Goal: Task Accomplishment & Management: Manage account settings

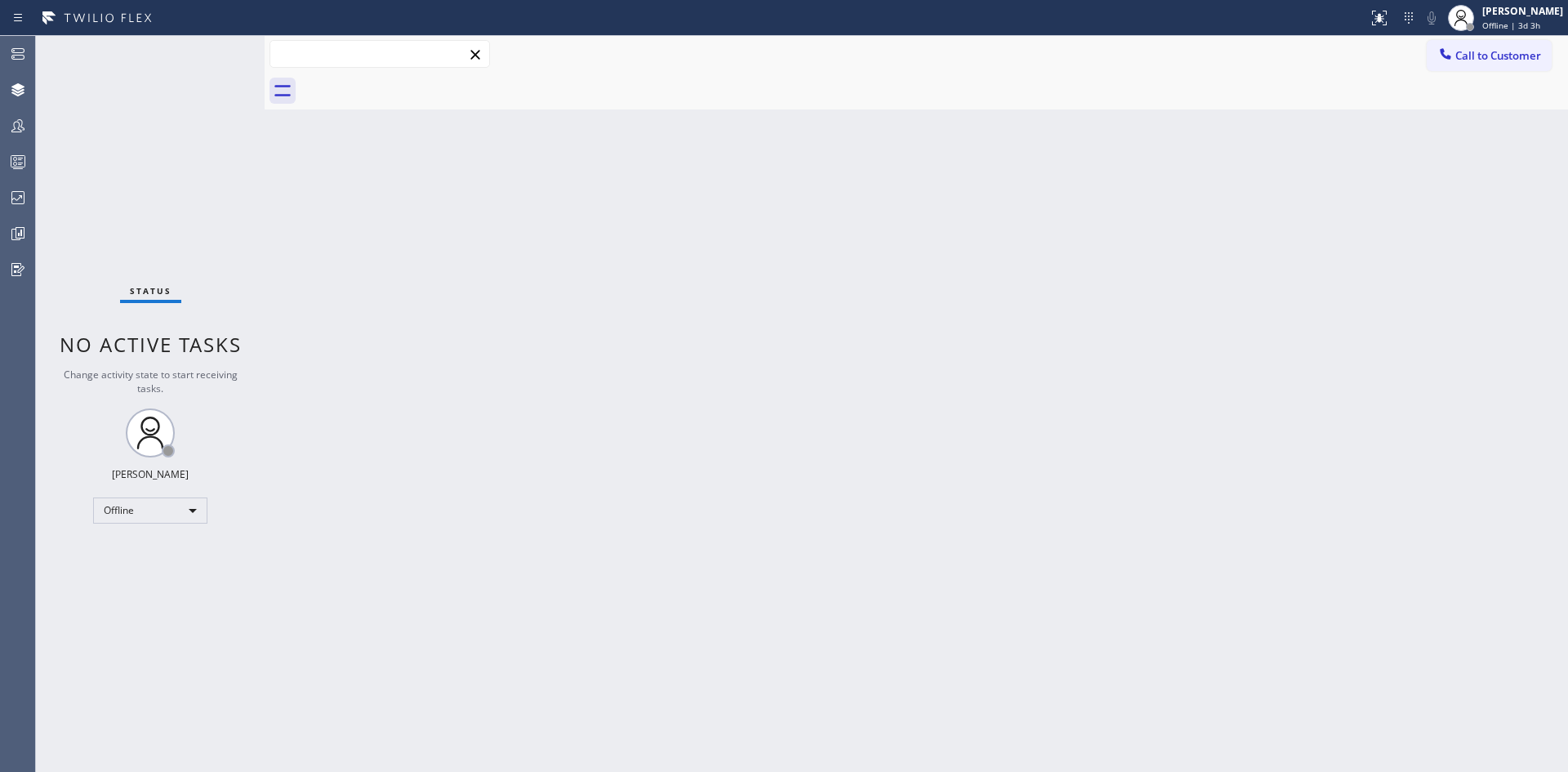
click at [311, 62] on input "text" at bounding box center [380, 54] width 219 height 26
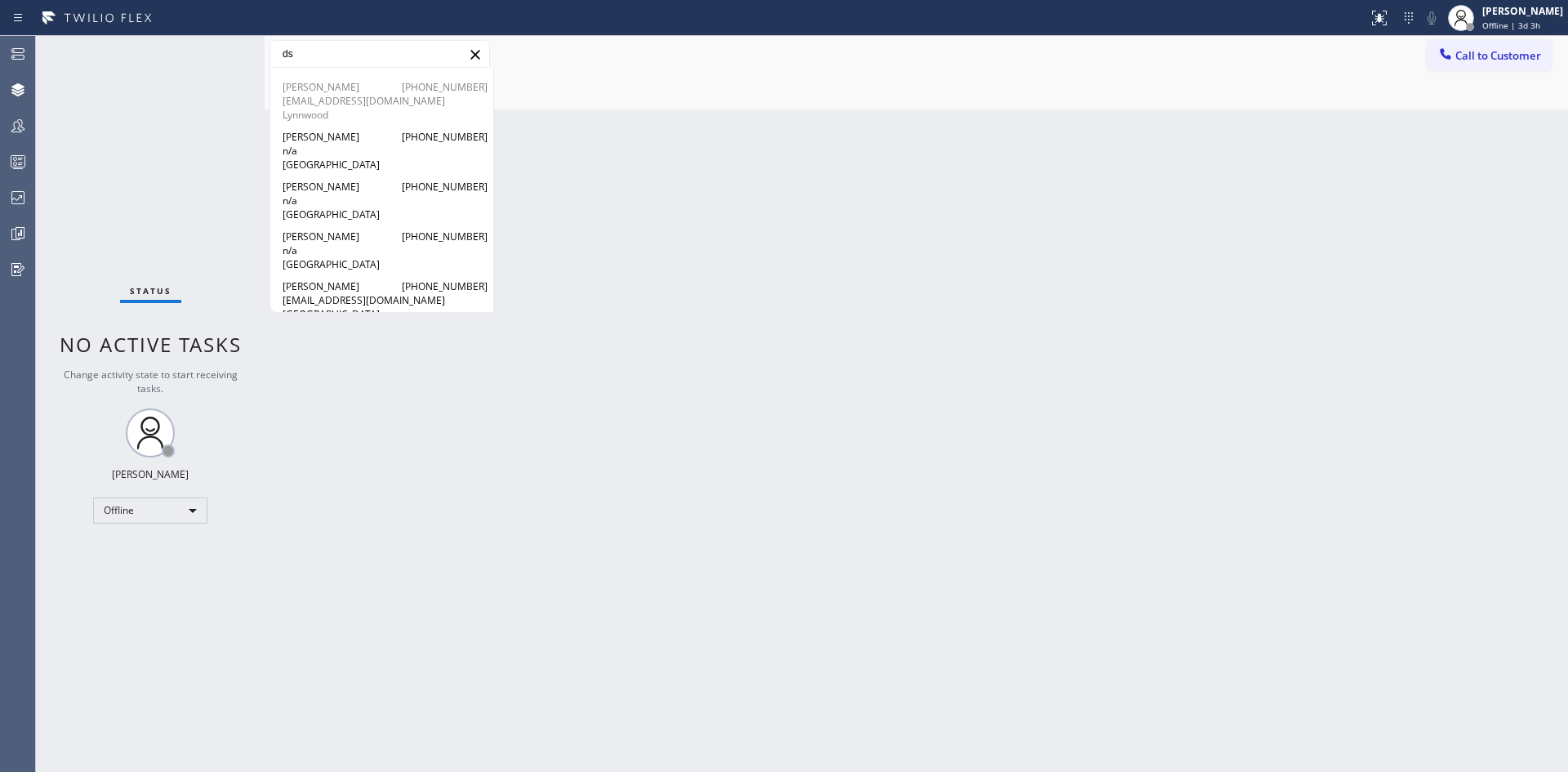
type input "ds"
click at [331, 101] on span "[EMAIL_ADDRESS][DOMAIN_NAME]" at bounding box center [382, 101] width 199 height 14
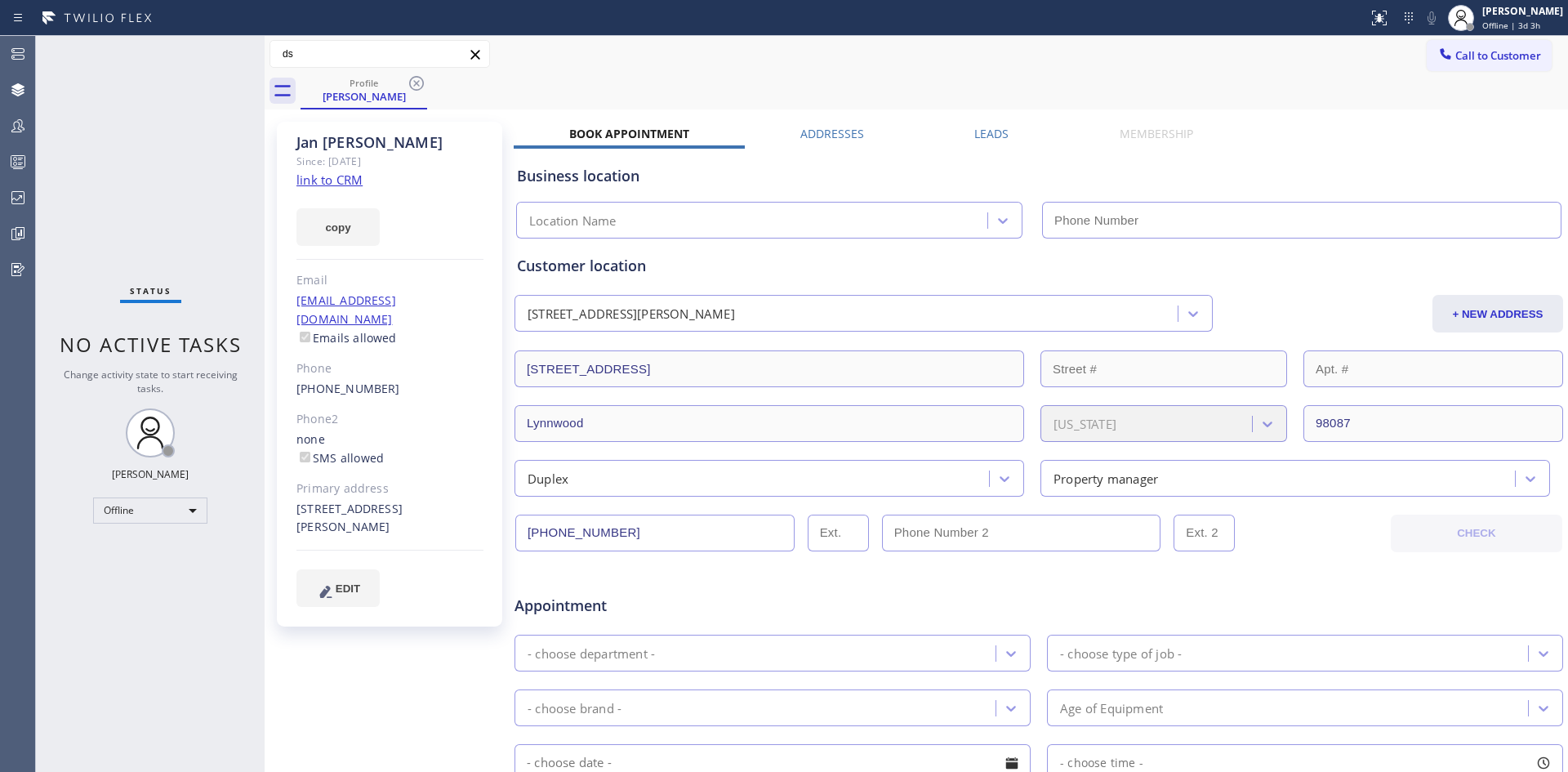
click at [833, 123] on div "[PERSON_NAME] Since: [DATE] link to CRM copy Email [EMAIL_ADDRESS][DOMAIN_NAME]…" at bounding box center [917, 643] width 1295 height 1060
click at [829, 131] on label "Addresses" at bounding box center [832, 133] width 64 height 16
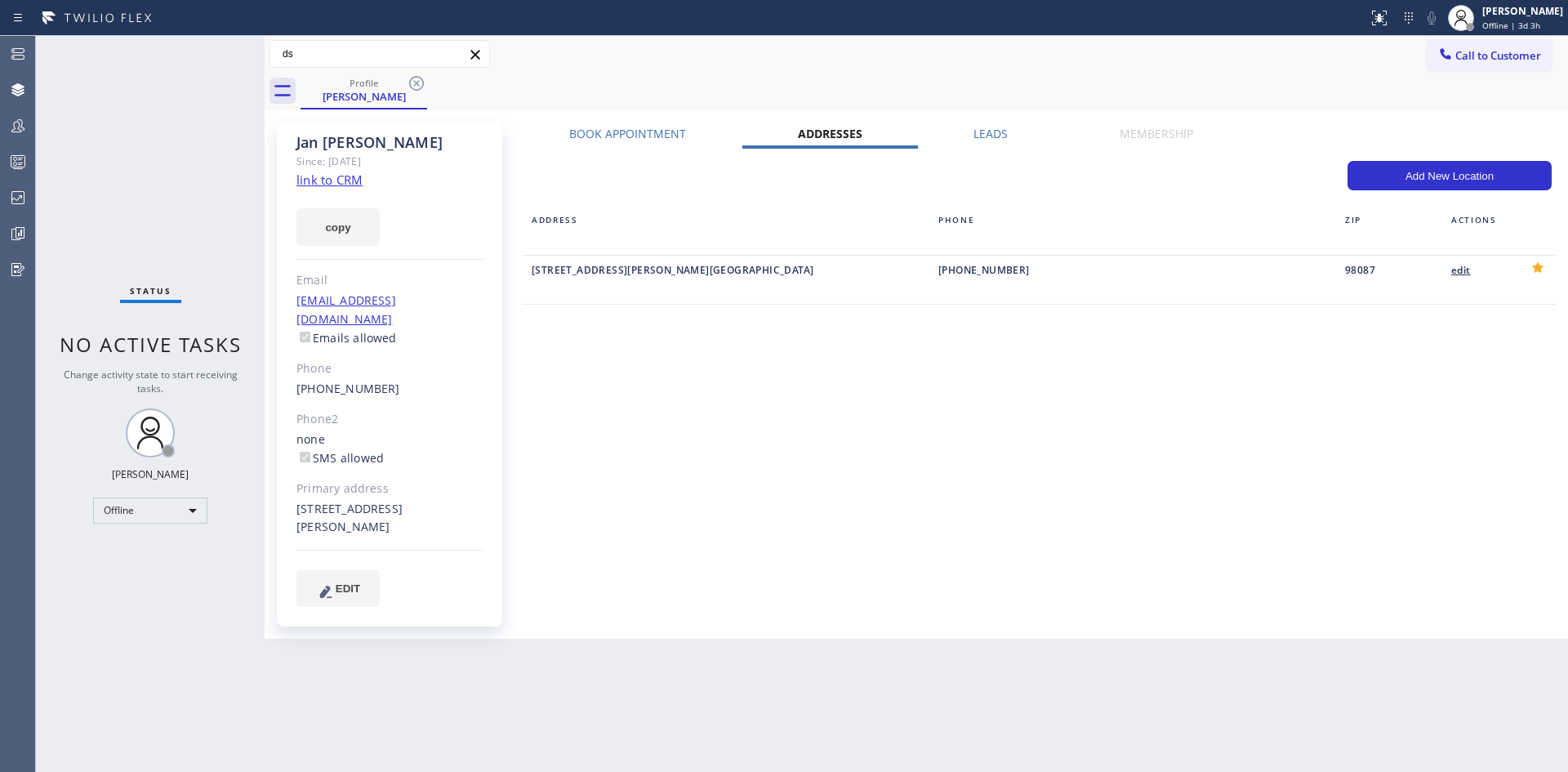
click at [1470, 269] on div "edit" at bounding box center [1478, 270] width 54 height 18
type input "[STREET_ADDRESS]"
type input "Lynnwood"
type input "98087"
type input "[EMAIL_ADDRESS][DOMAIN_NAME]"
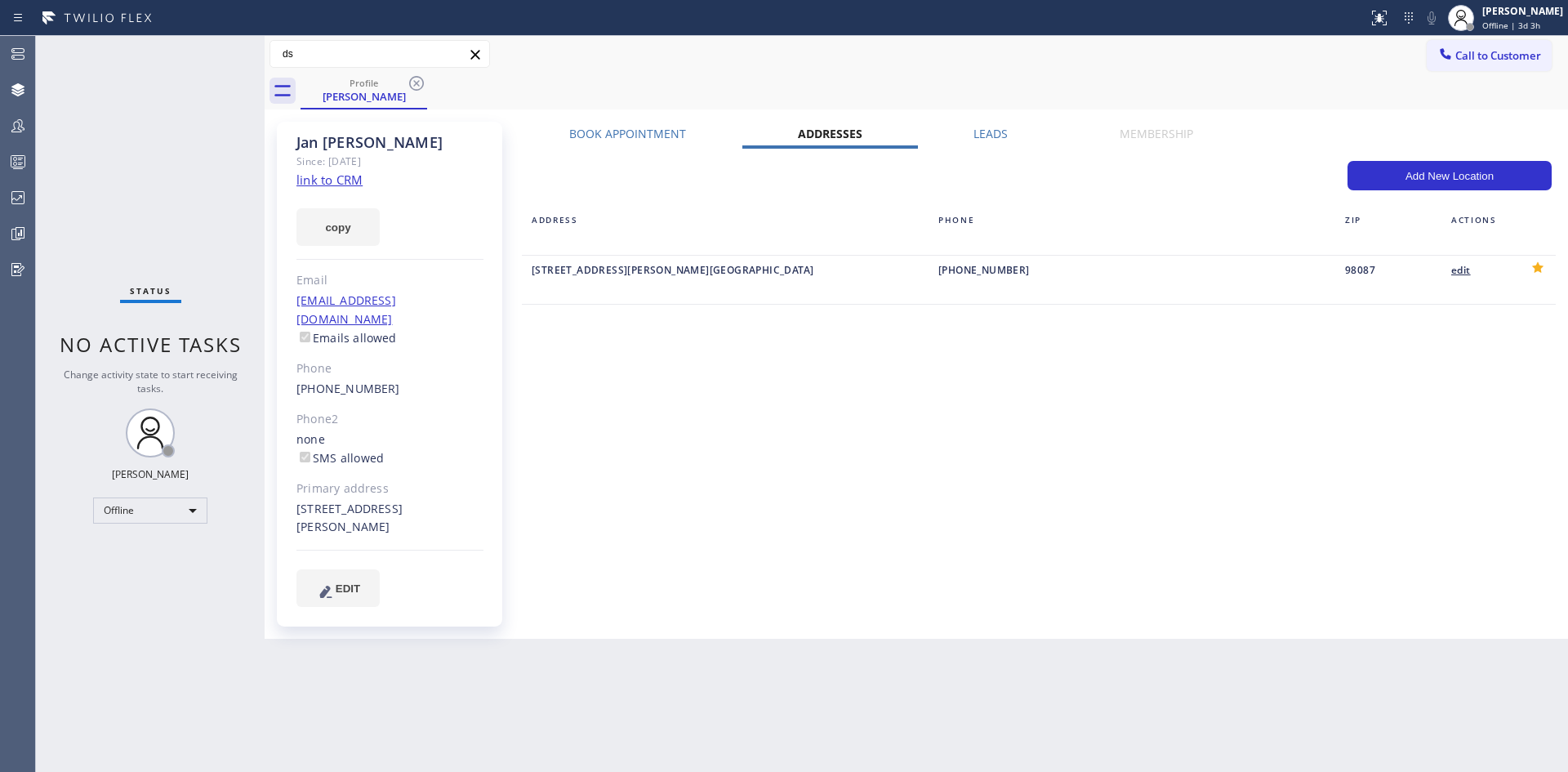
type input "[PHONE_NUMBER]"
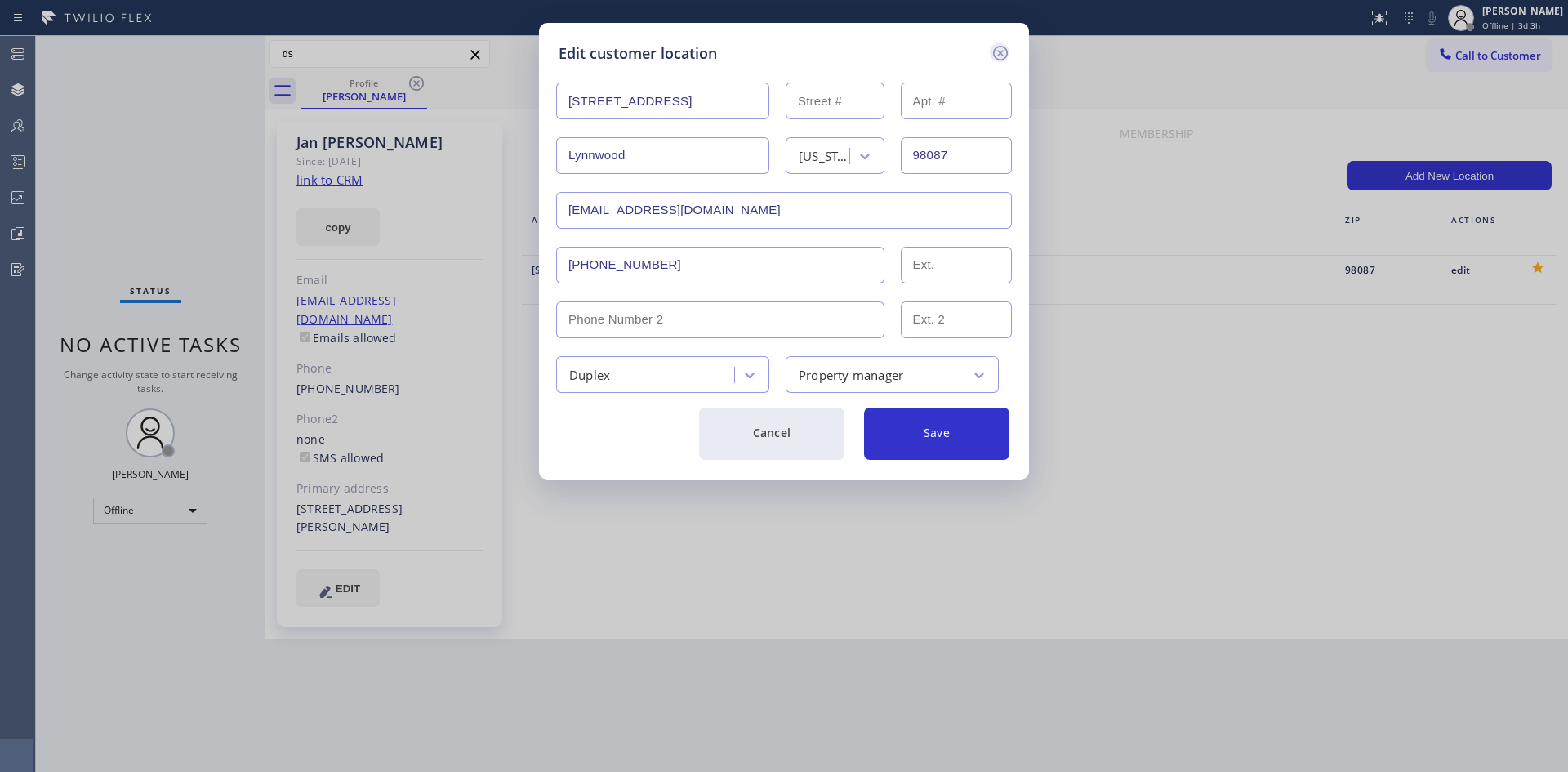
click at [998, 47] on icon at bounding box center [1001, 53] width 15 height 15
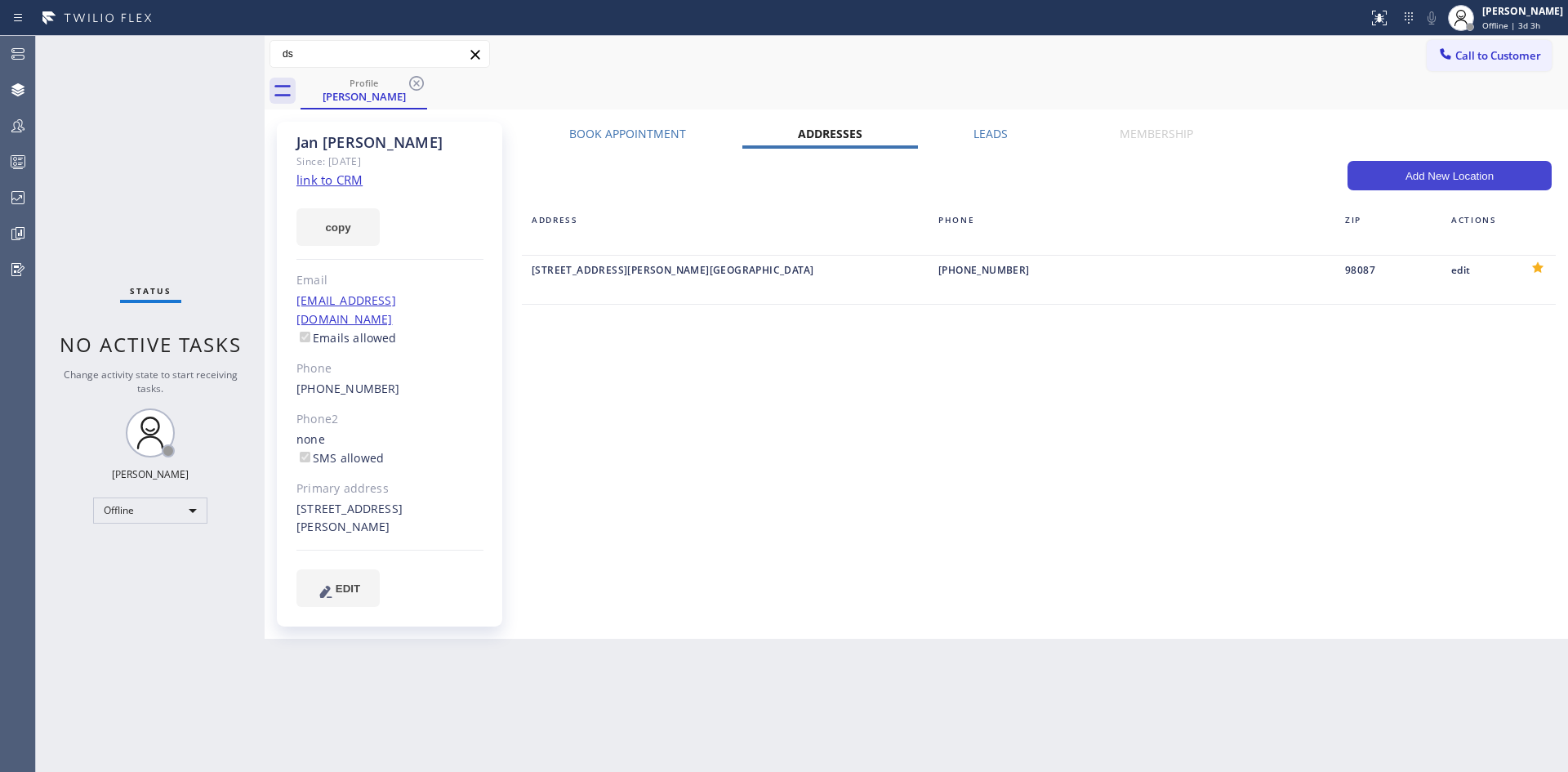
click at [1411, 182] on button "Add New Location" at bounding box center [1449, 176] width 204 height 30
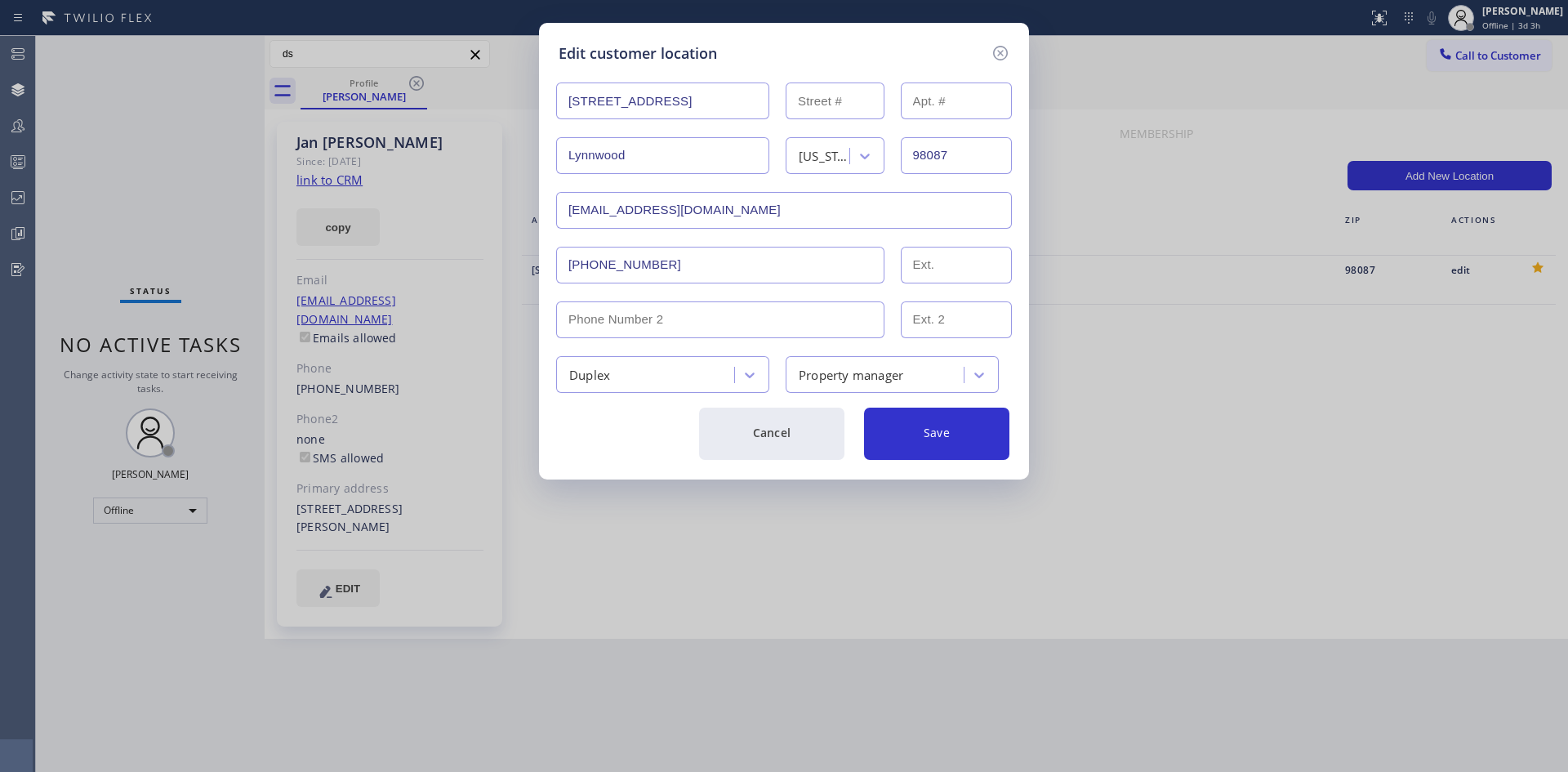
click at [1293, 536] on div "Edit customer location [STREET_ADDRESS][PERSON_NAME][US_STATE] [EMAIL_ADDRESS][…" at bounding box center [784, 386] width 1568 height 772
click at [996, 55] on icon at bounding box center [1000, 53] width 19 height 19
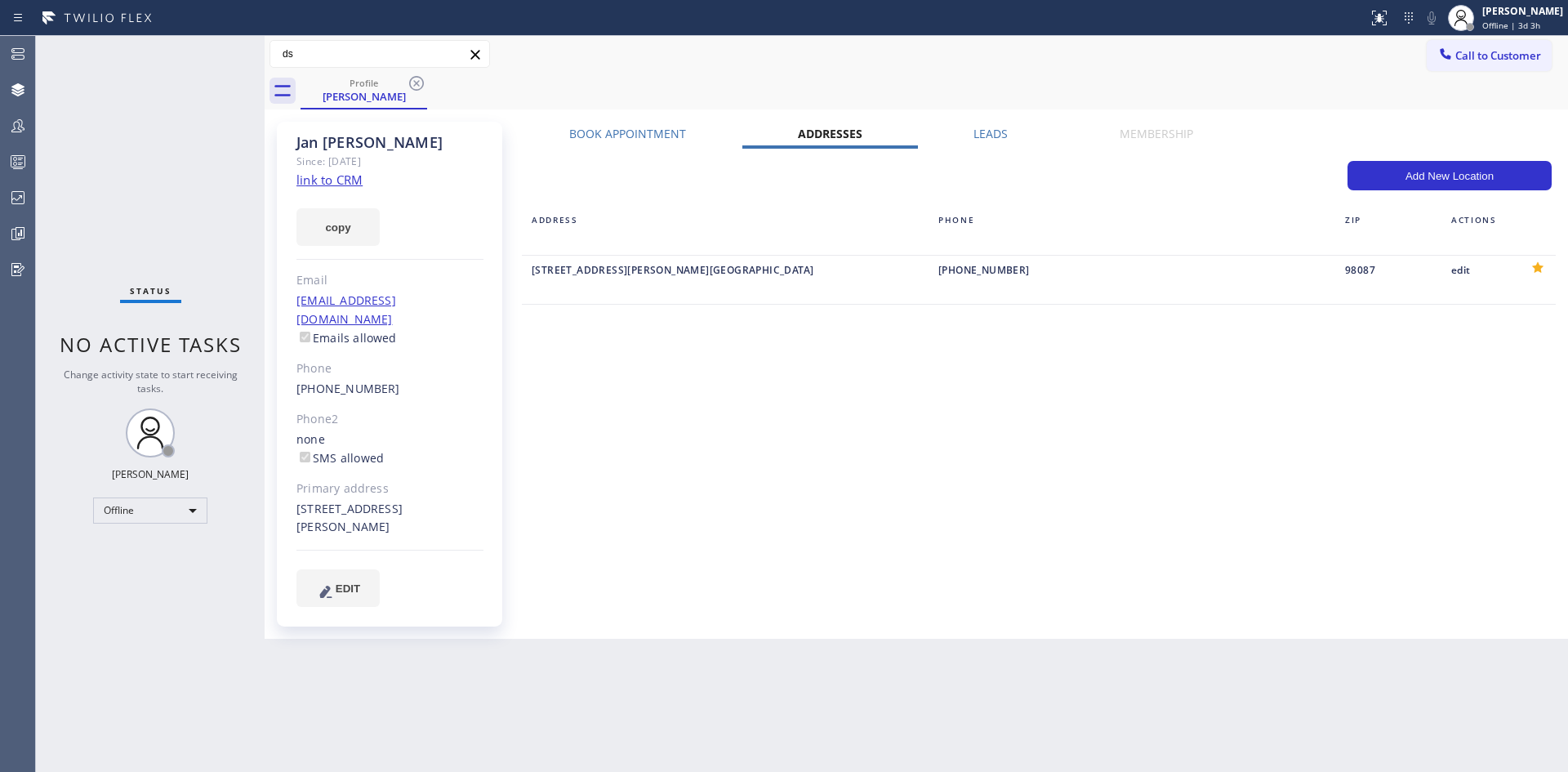
click at [773, 179] on div "Add New Location" at bounding box center [1039, 183] width 1026 height 45
click at [787, 76] on div "Profile [PERSON_NAME]" at bounding box center [934, 92] width 1268 height 37
click at [1453, 169] on button "Add New Location" at bounding box center [1449, 176] width 204 height 30
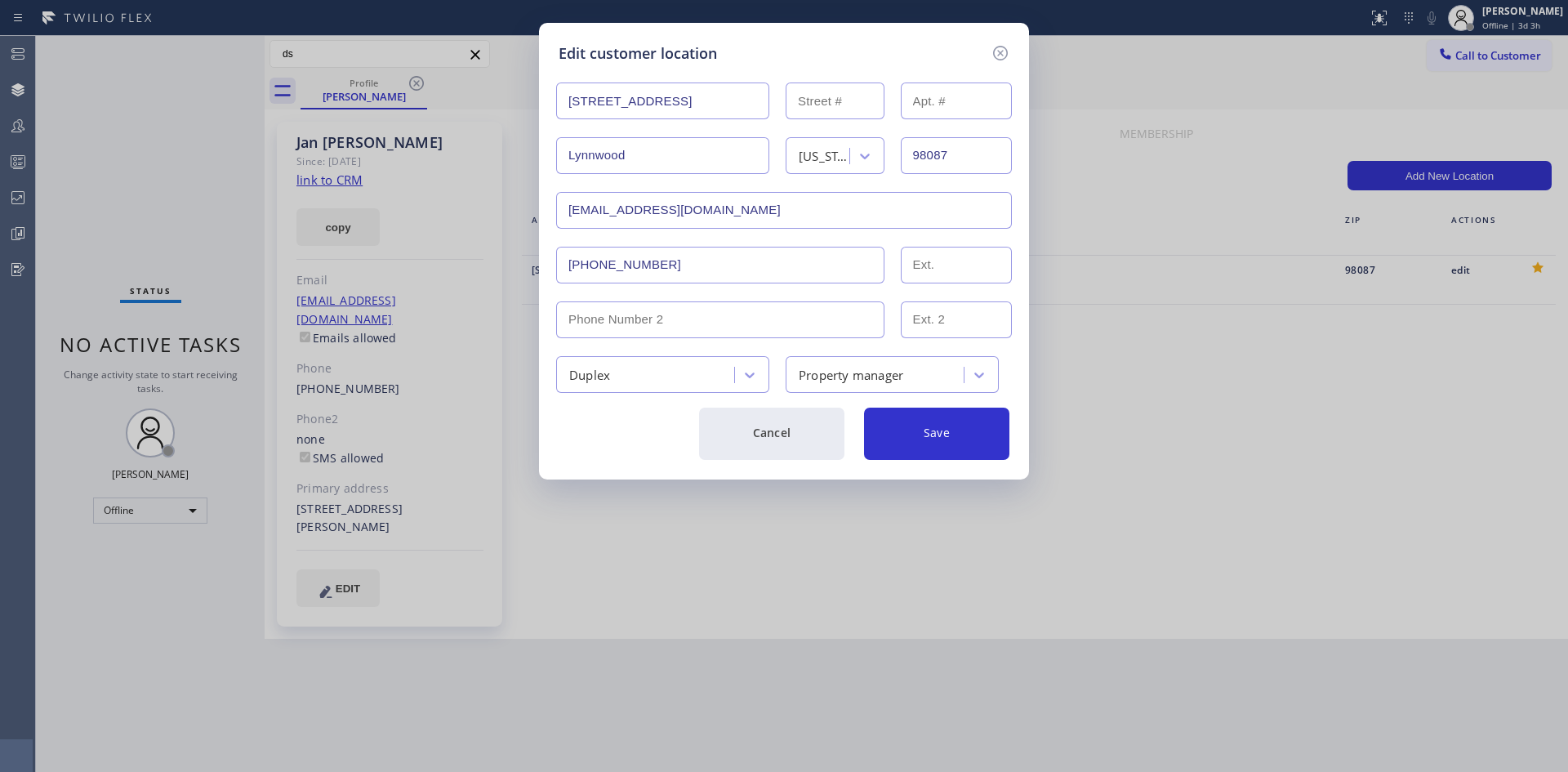
click at [1145, 406] on div "Edit customer location [STREET_ADDRESS][PERSON_NAME][US_STATE] [EMAIL_ADDRESS][…" at bounding box center [784, 386] width 1568 height 772
click at [1004, 55] on icon at bounding box center [1000, 53] width 19 height 19
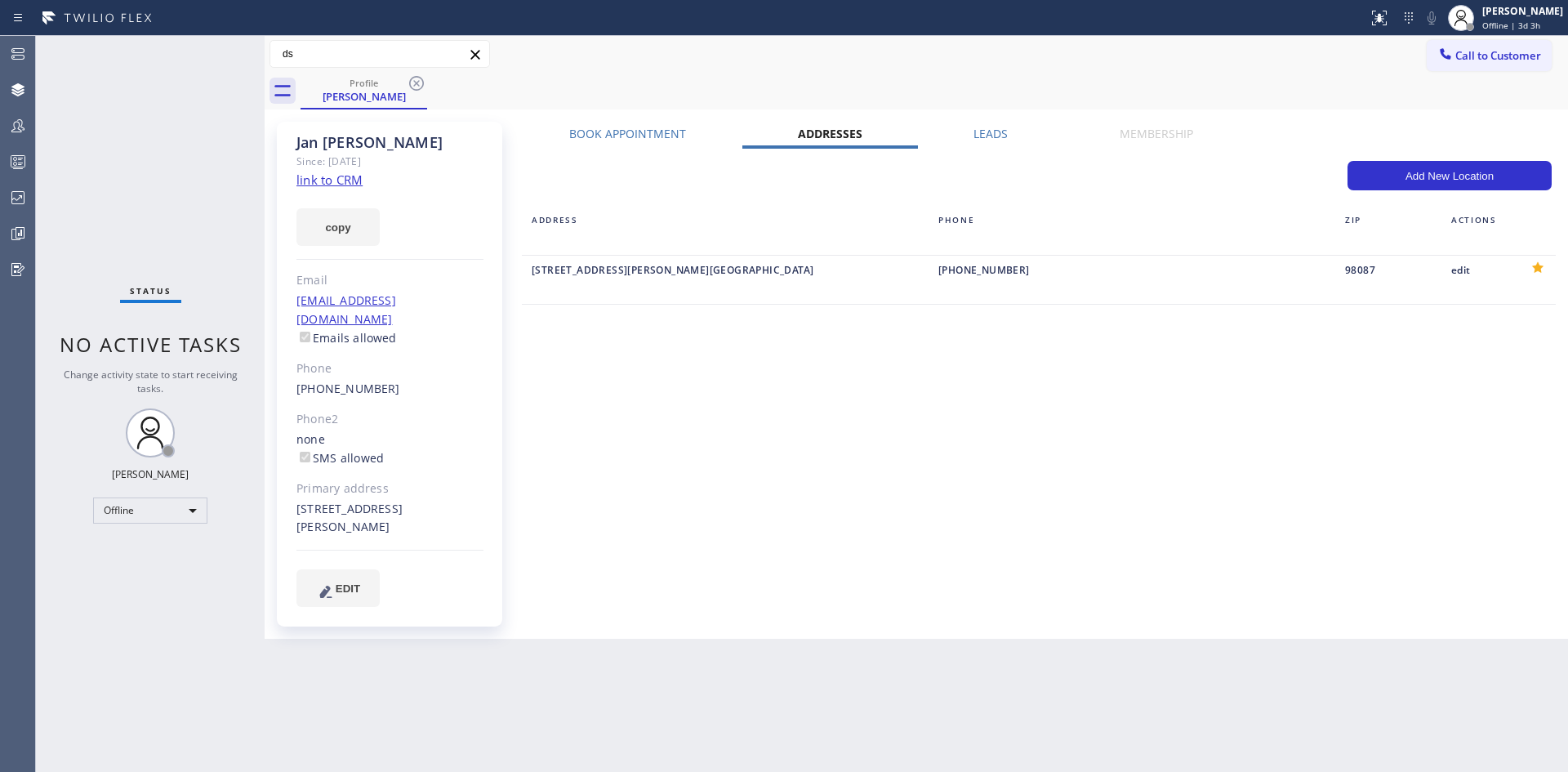
click at [979, 139] on label "Leads" at bounding box center [991, 133] width 34 height 16
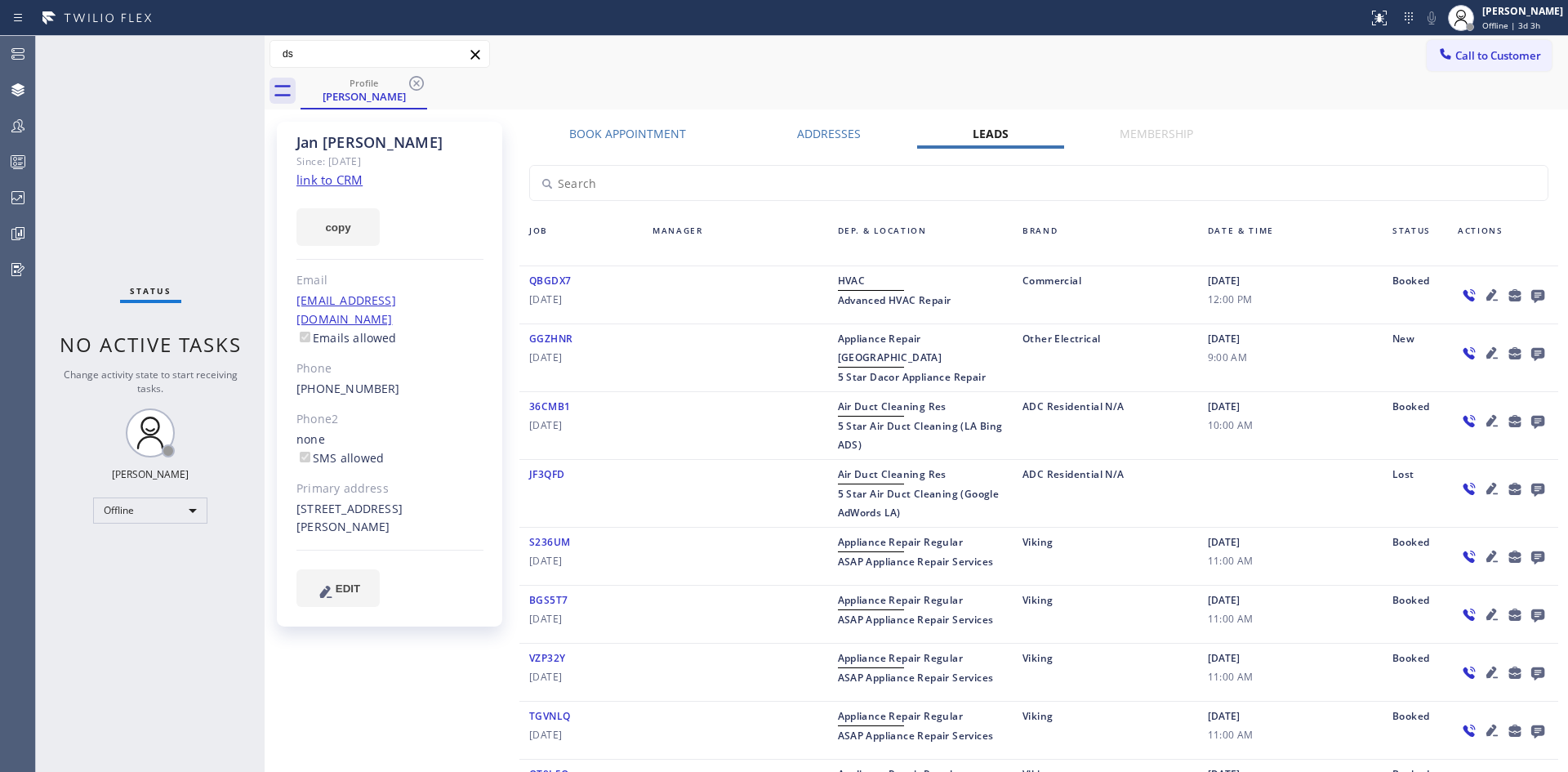
click at [553, 286] on span "QBGDX7" at bounding box center [550, 280] width 42 height 14
click at [841, 280] on span "HVAC" at bounding box center [852, 280] width 28 height 14
click at [615, 181] on input "text" at bounding box center [1039, 182] width 1017 height 34
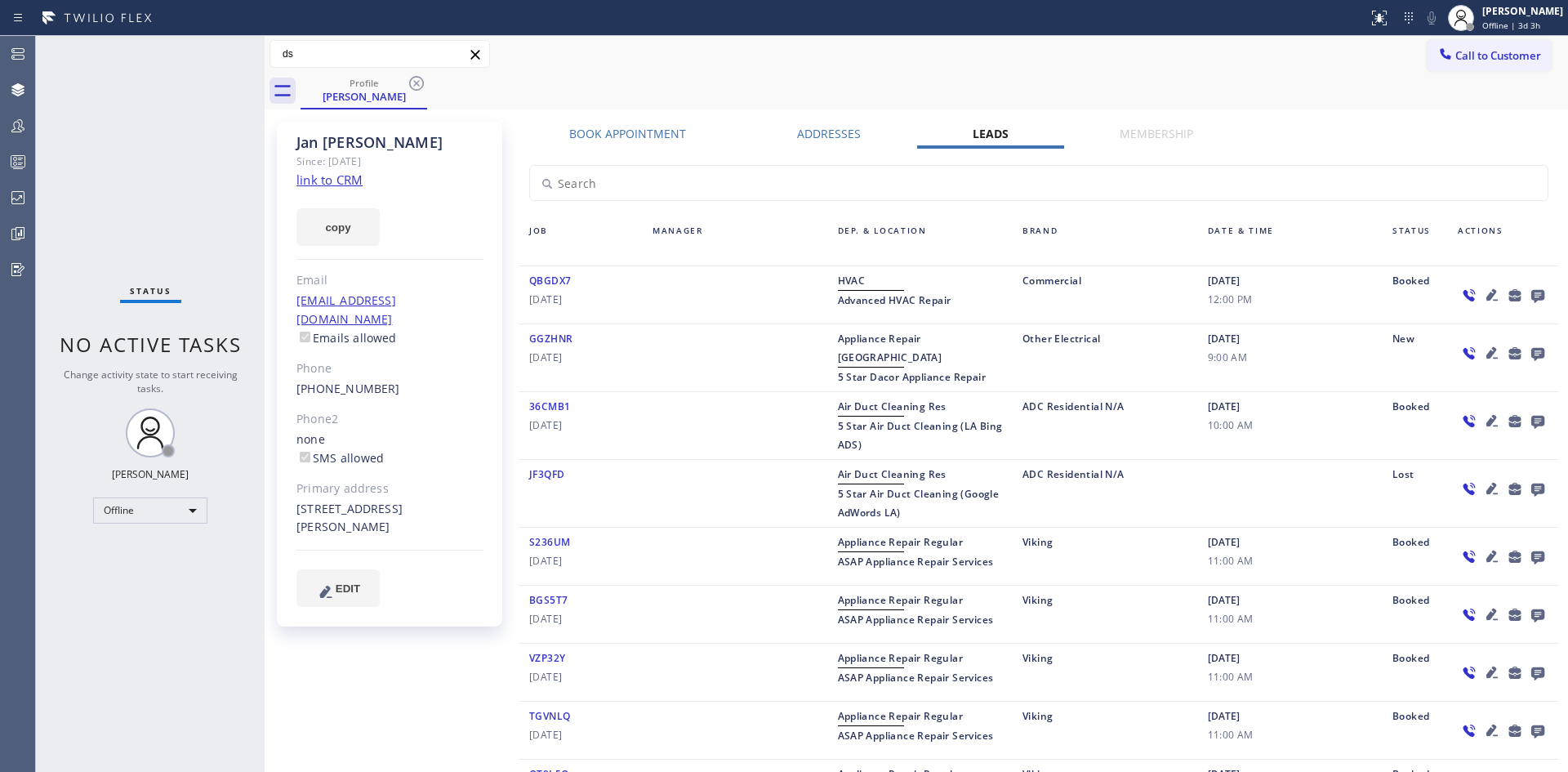
click at [1509, 299] on icon at bounding box center [1514, 295] width 12 height 12
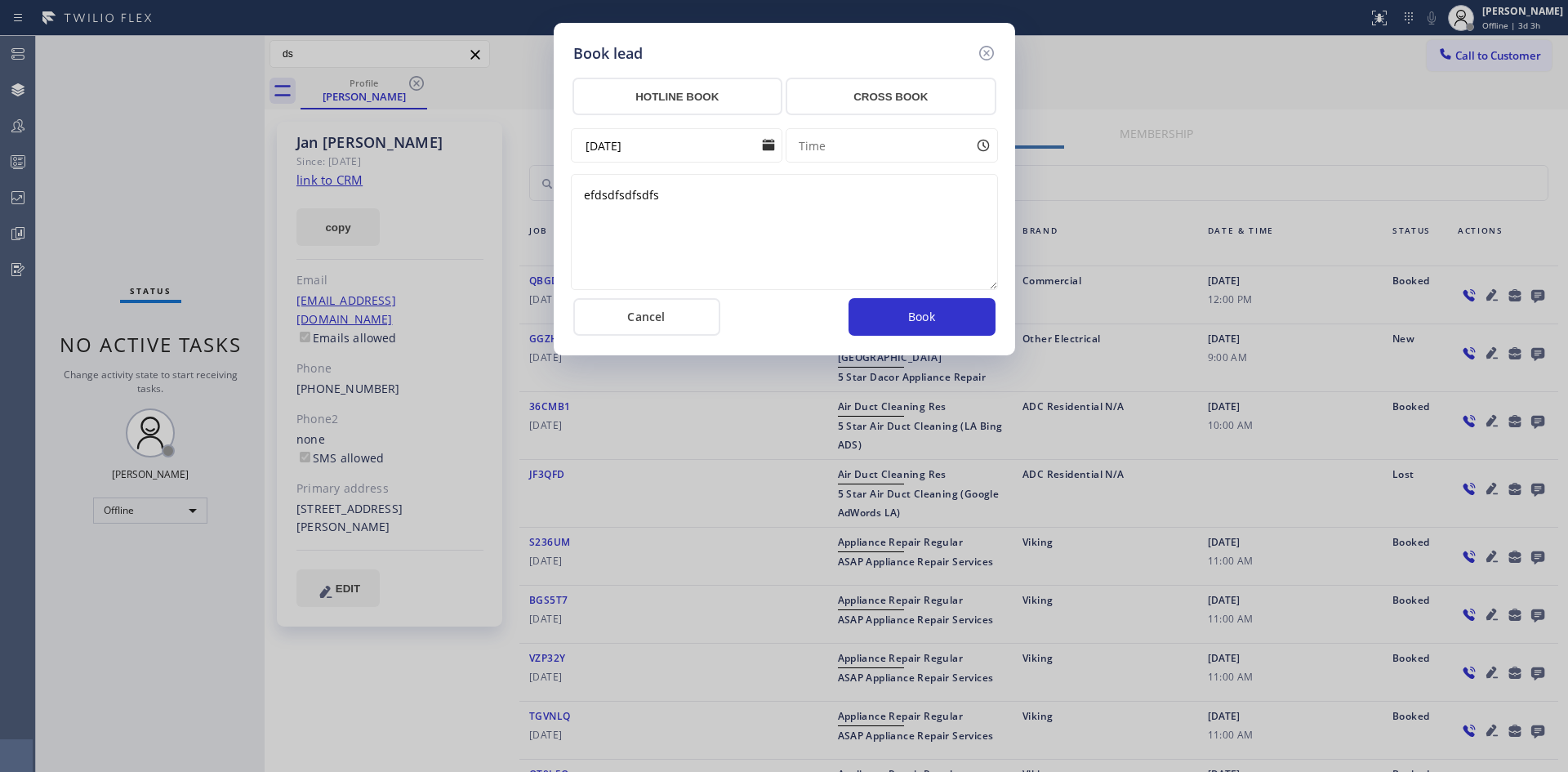
click at [827, 150] on div "Time" at bounding box center [892, 145] width 213 height 34
click at [692, 141] on input "[DATE]" at bounding box center [677, 145] width 213 height 34
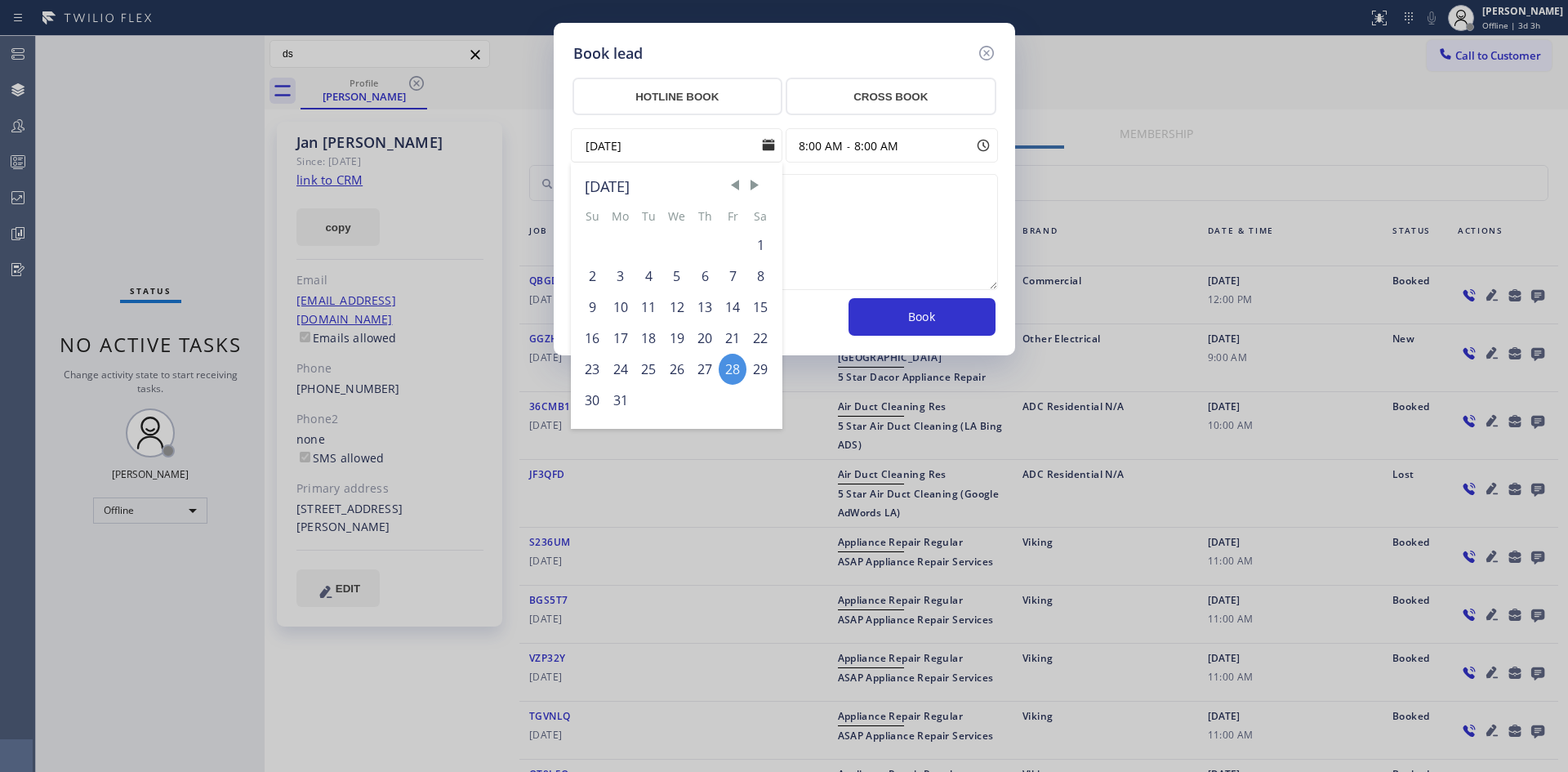
click at [816, 43] on div "Book lead" at bounding box center [784, 54] width 422 height 22
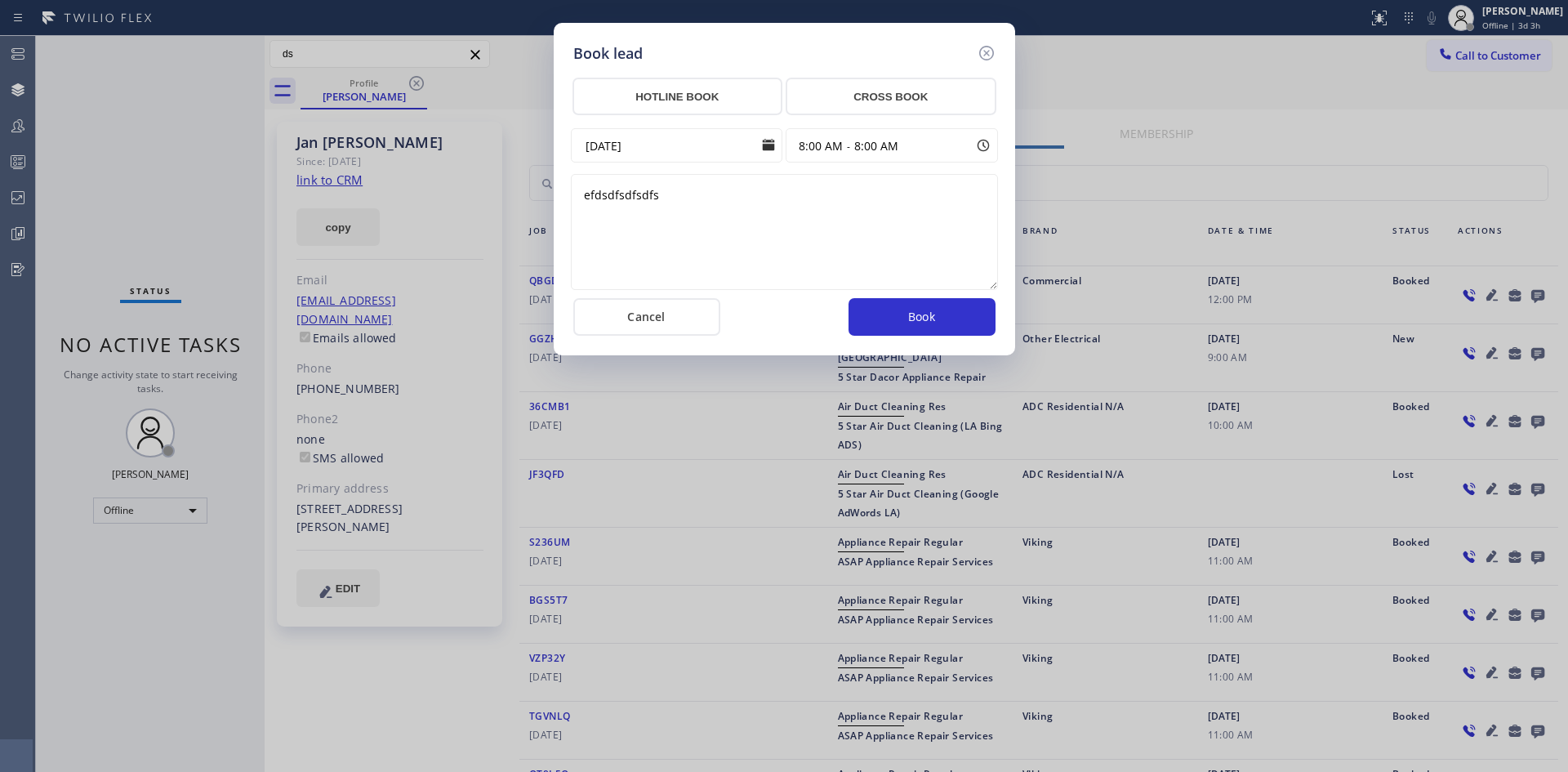
click at [637, 144] on input "[DATE]" at bounding box center [677, 145] width 213 height 34
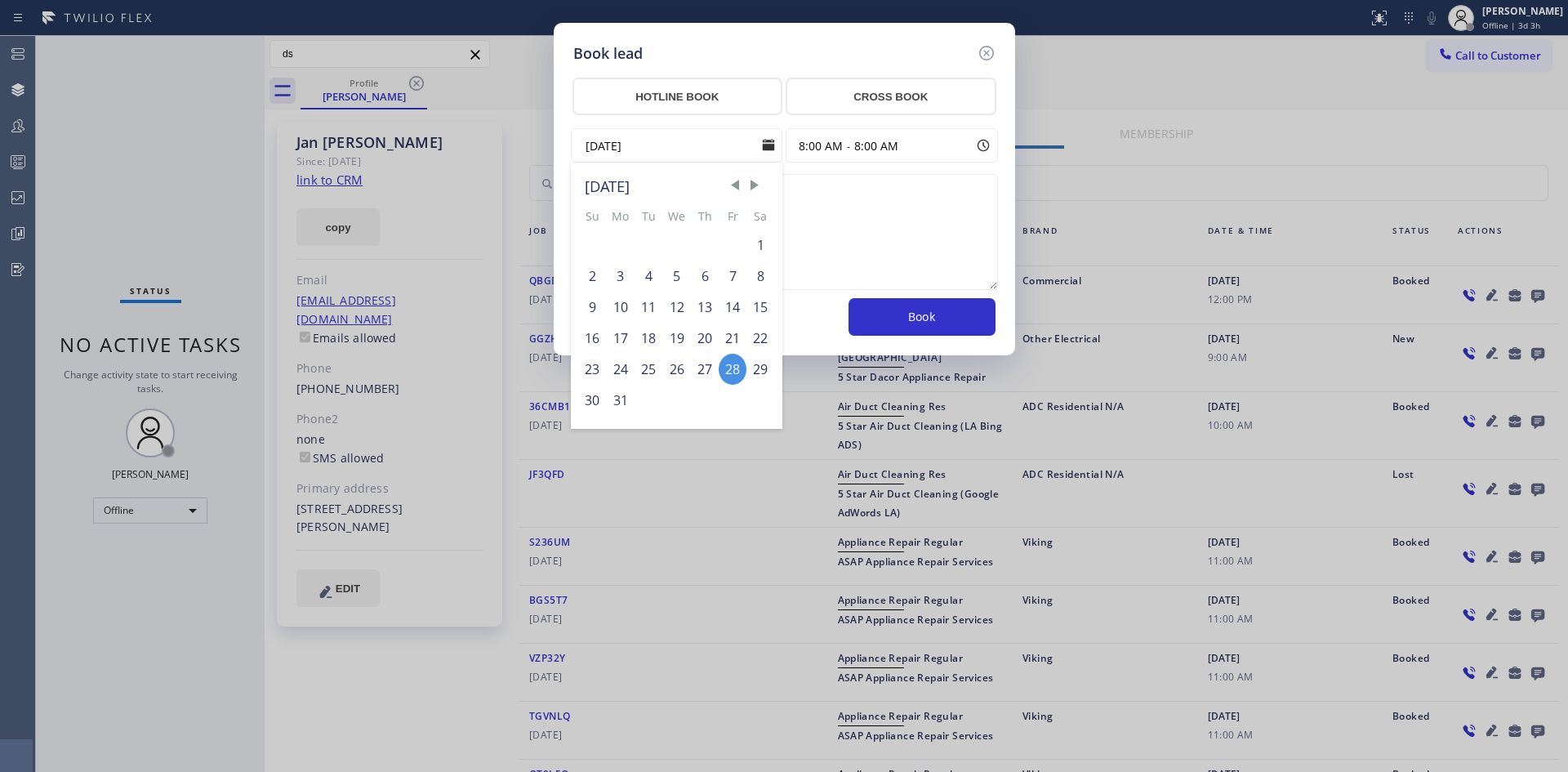
click at [760, 32] on div "Book lead HOTLINE BOOK CROSS BOOK [DATE] 2025-03-[DATE] Mo Tu We Th Fr Sa 1 2 3…" at bounding box center [784, 190] width 461 height 333
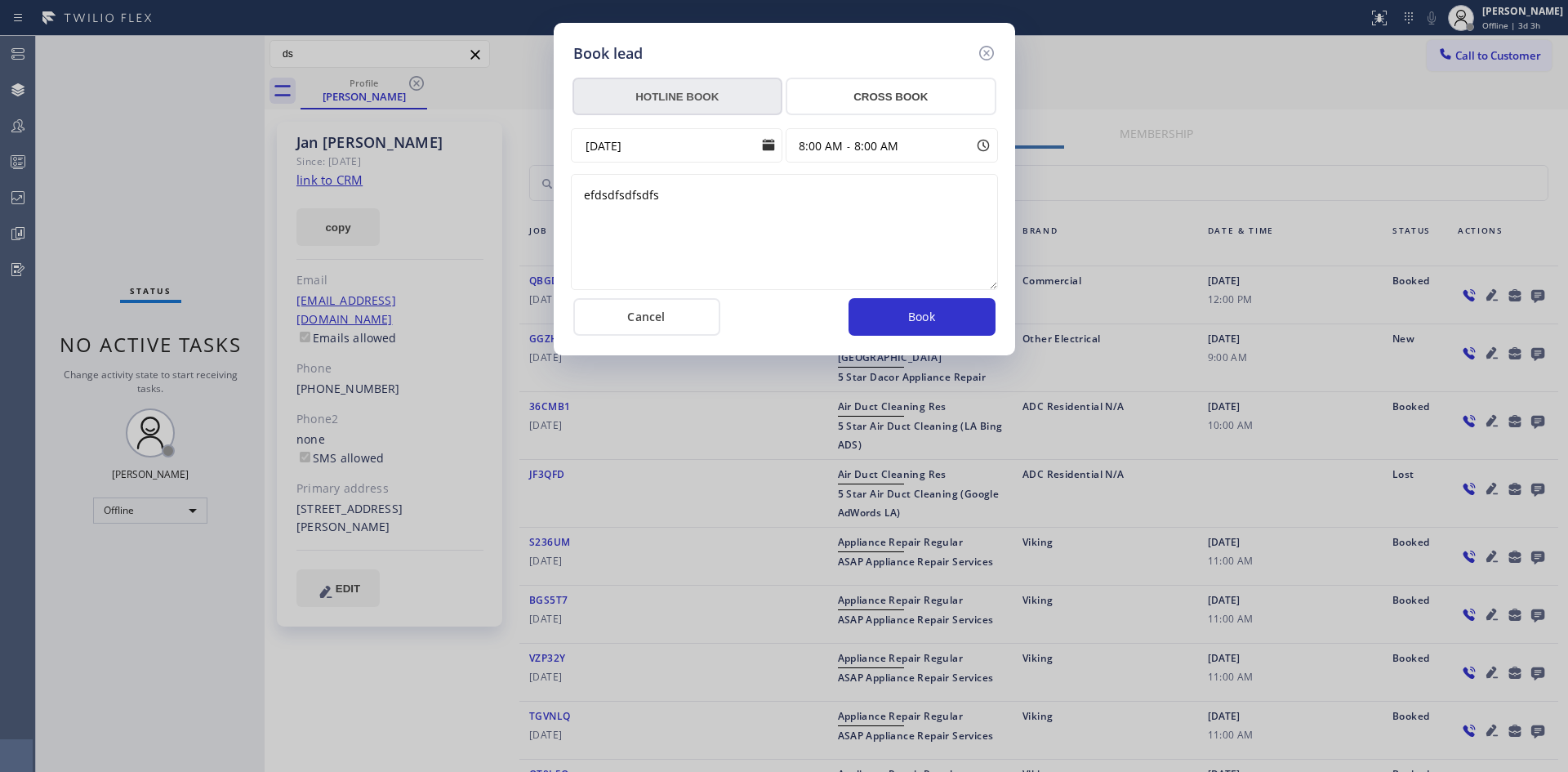
click at [721, 94] on button "HOTLINE BOOK" at bounding box center [678, 96] width 211 height 38
click at [833, 99] on button "CROSS BOOK" at bounding box center [891, 96] width 211 height 38
click at [721, 102] on button "HOTLINE BOOK" at bounding box center [678, 96] width 211 height 38
click at [845, 108] on button "CROSS BOOK" at bounding box center [891, 96] width 211 height 38
click at [979, 50] on icon at bounding box center [986, 53] width 19 height 19
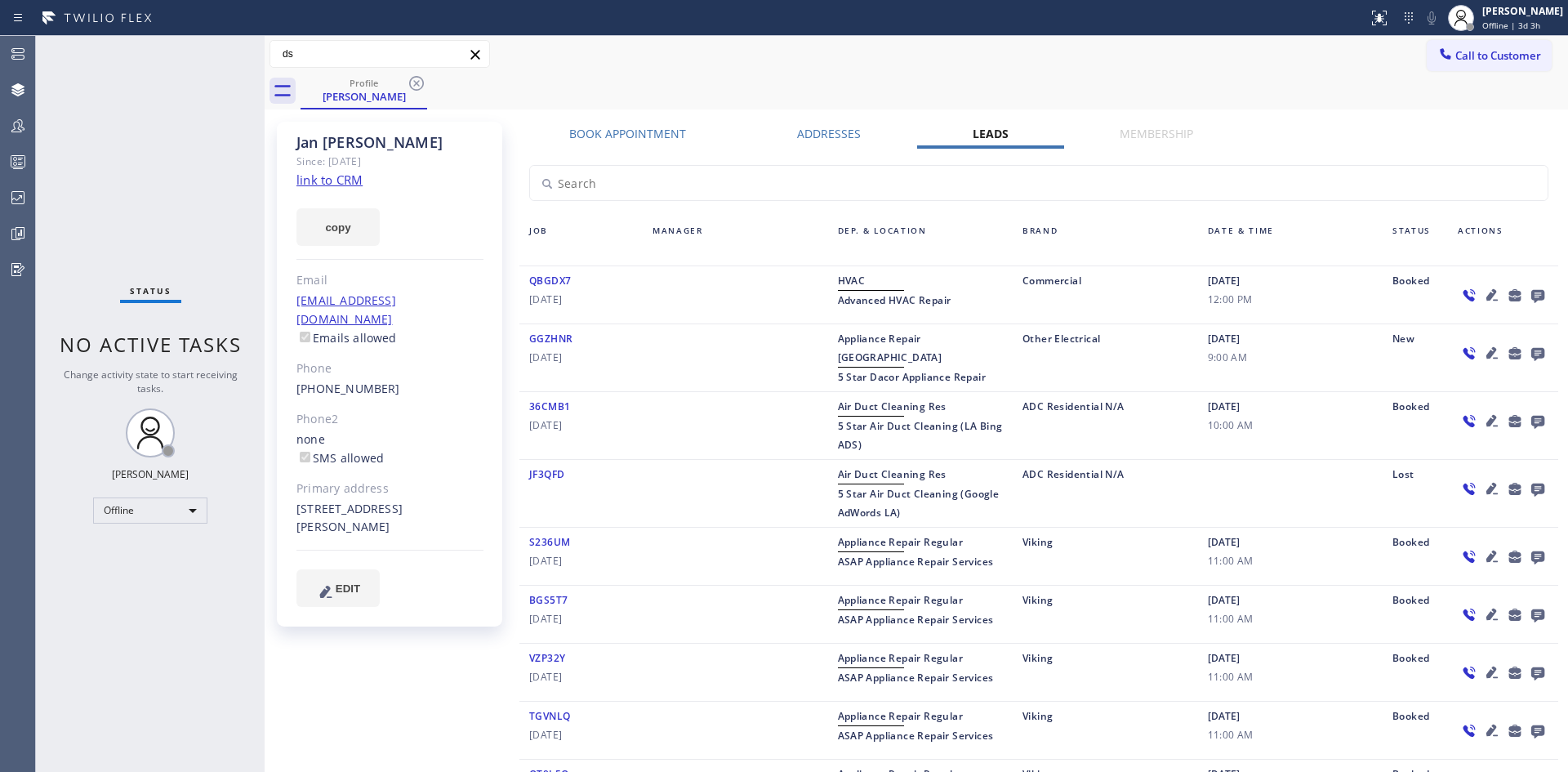
click at [1487, 291] on icon at bounding box center [1492, 295] width 11 height 11
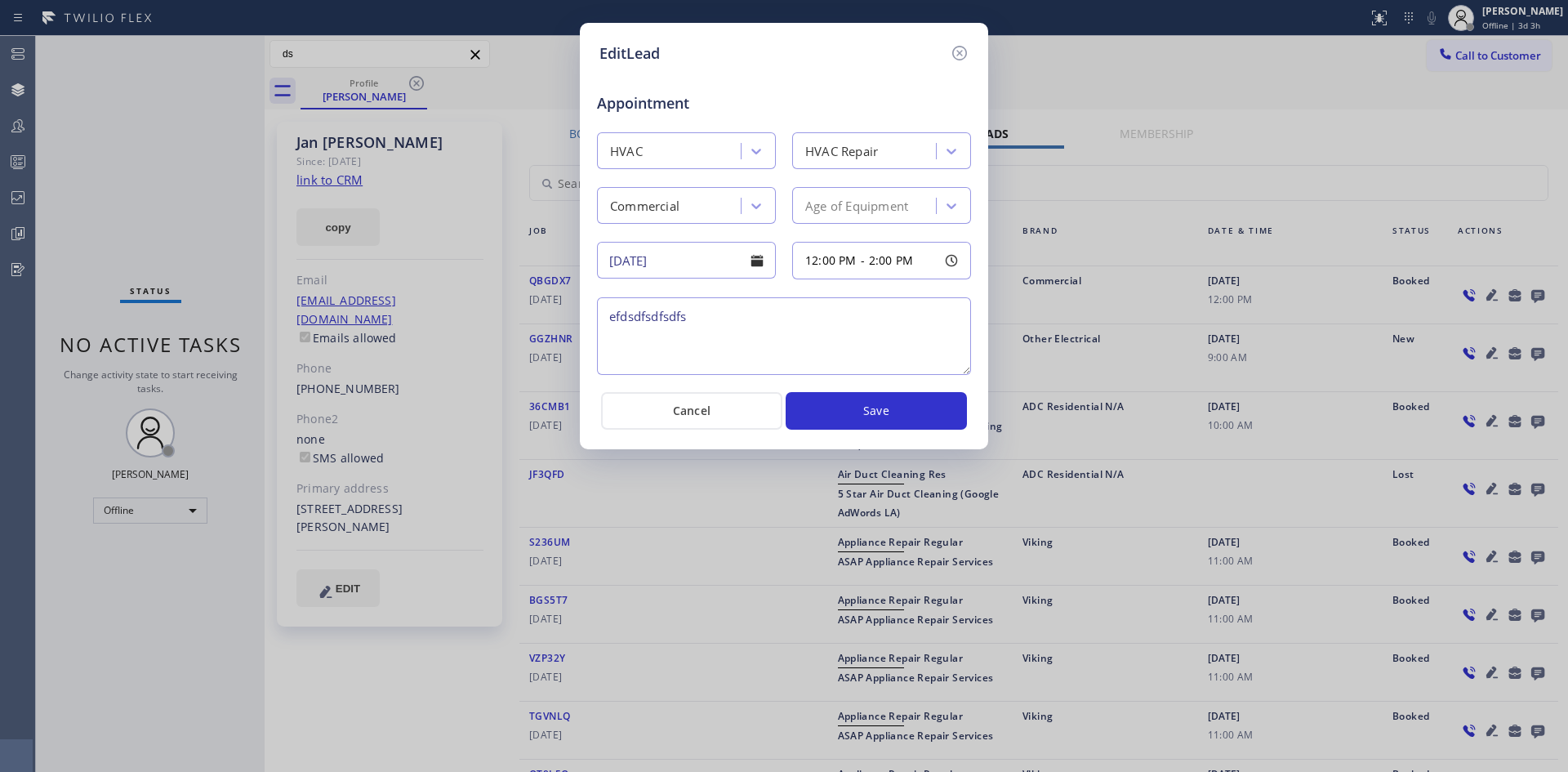
click at [1311, 102] on div "EditLead Appointment HVAC HVAC Repair Commercial Age of Equipment [DATE] 12:00 …" at bounding box center [784, 386] width 1568 height 772
click at [967, 51] on icon at bounding box center [959, 53] width 19 height 19
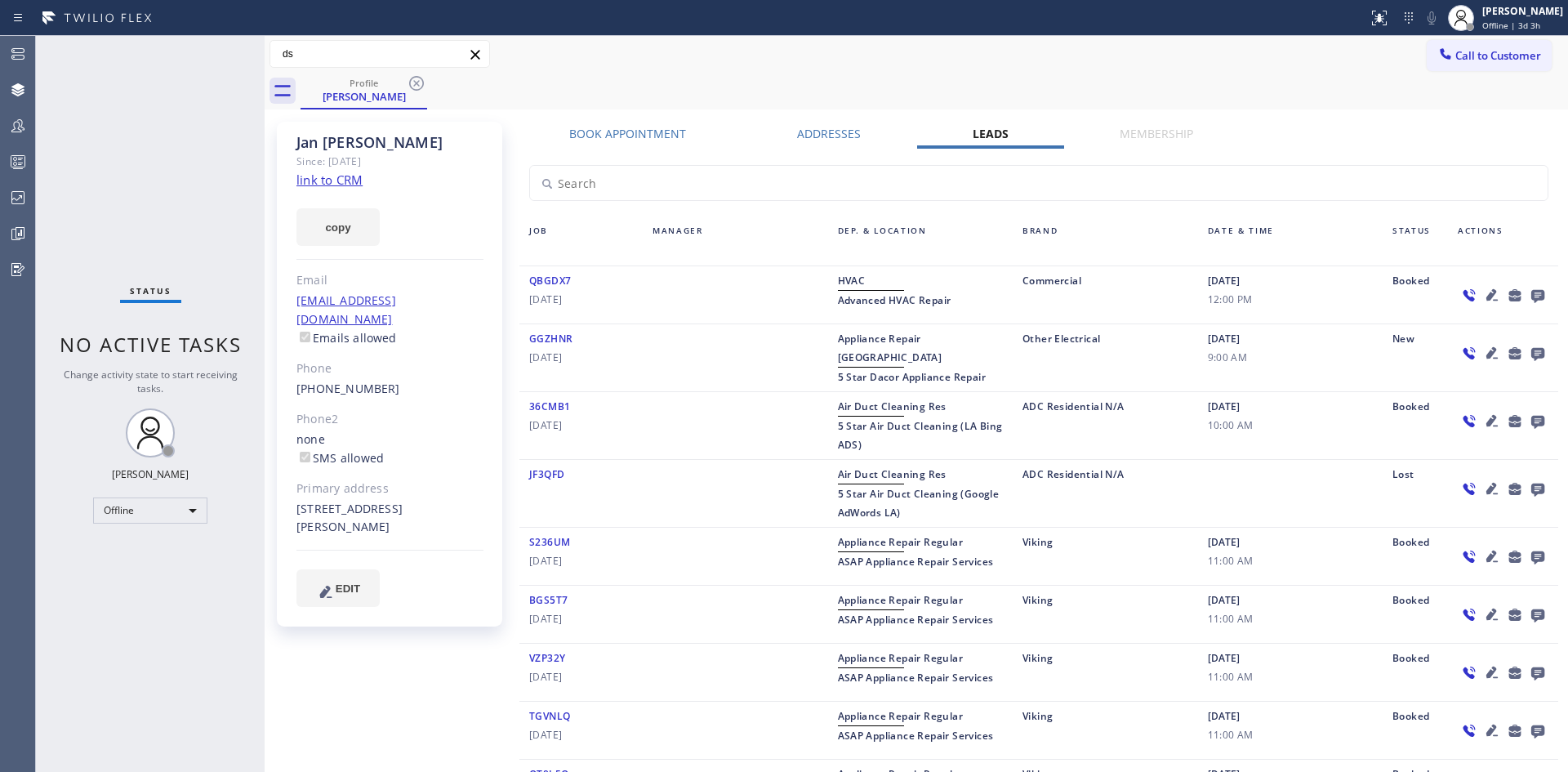
click at [1531, 294] on icon at bounding box center [1538, 297] width 13 height 13
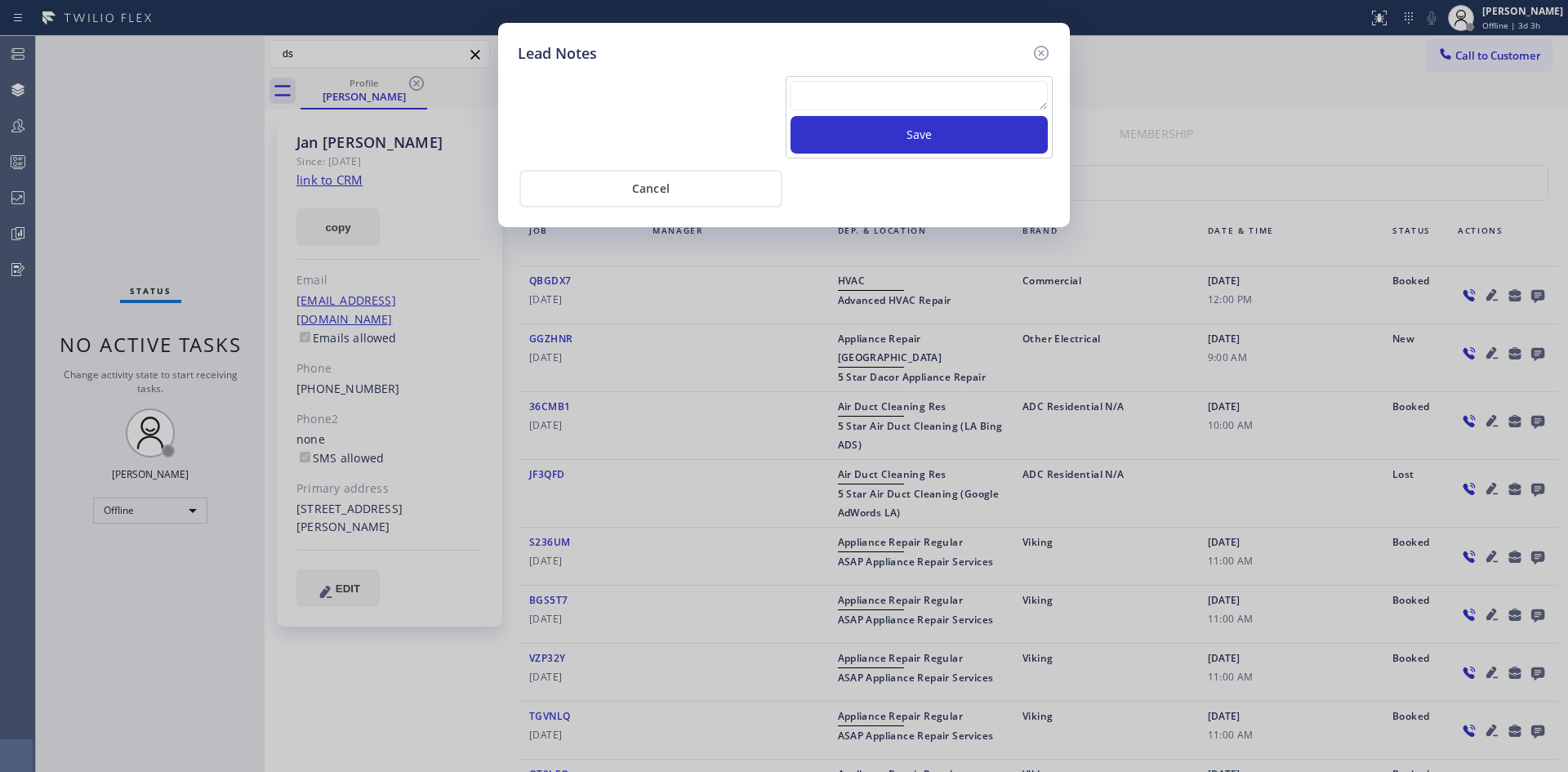
click at [919, 94] on textarea at bounding box center [919, 96] width 257 height 30
click at [1039, 50] on icon at bounding box center [1040, 53] width 19 height 19
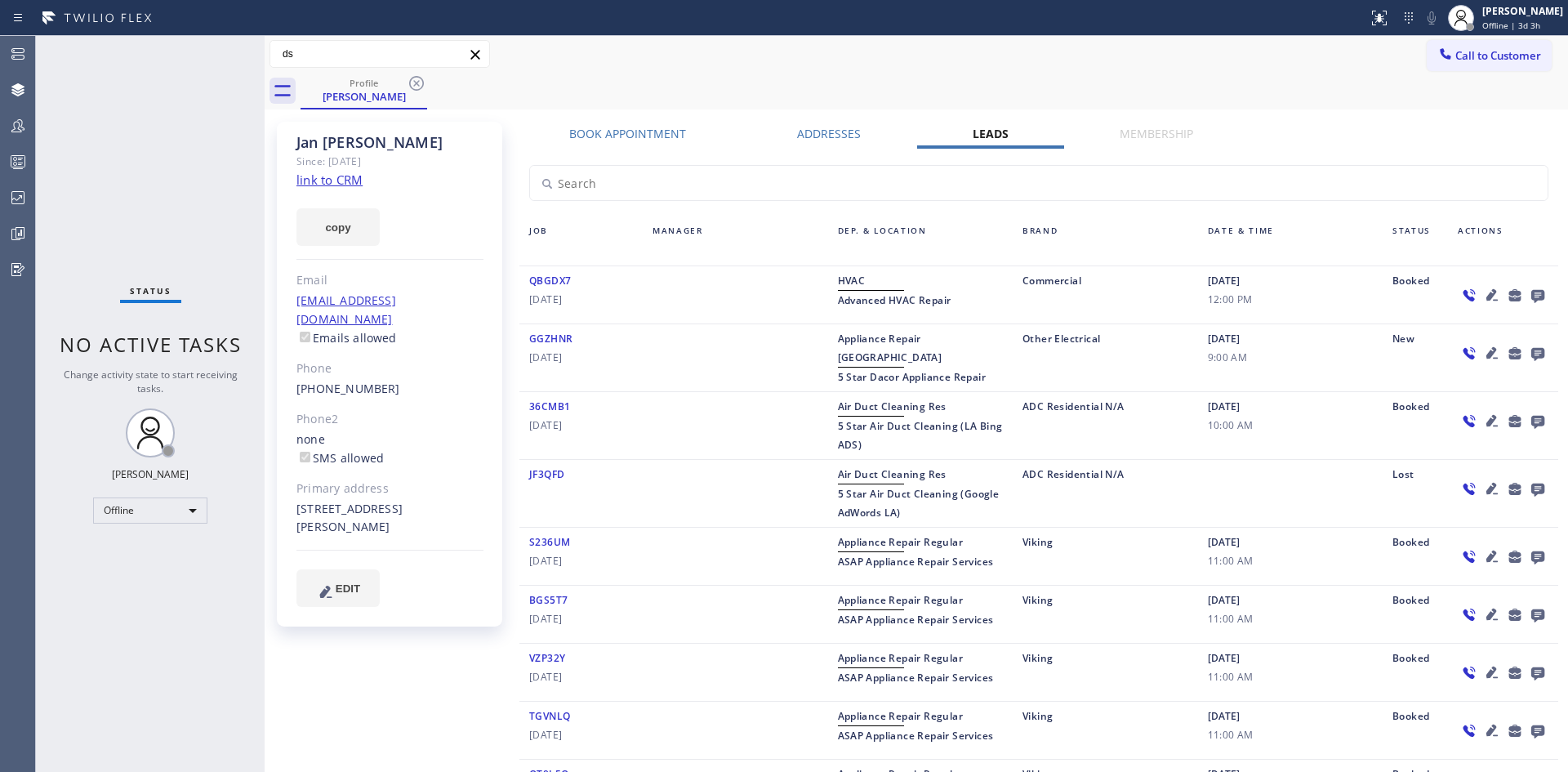
click at [1464, 298] on icon at bounding box center [1469, 295] width 12 height 12
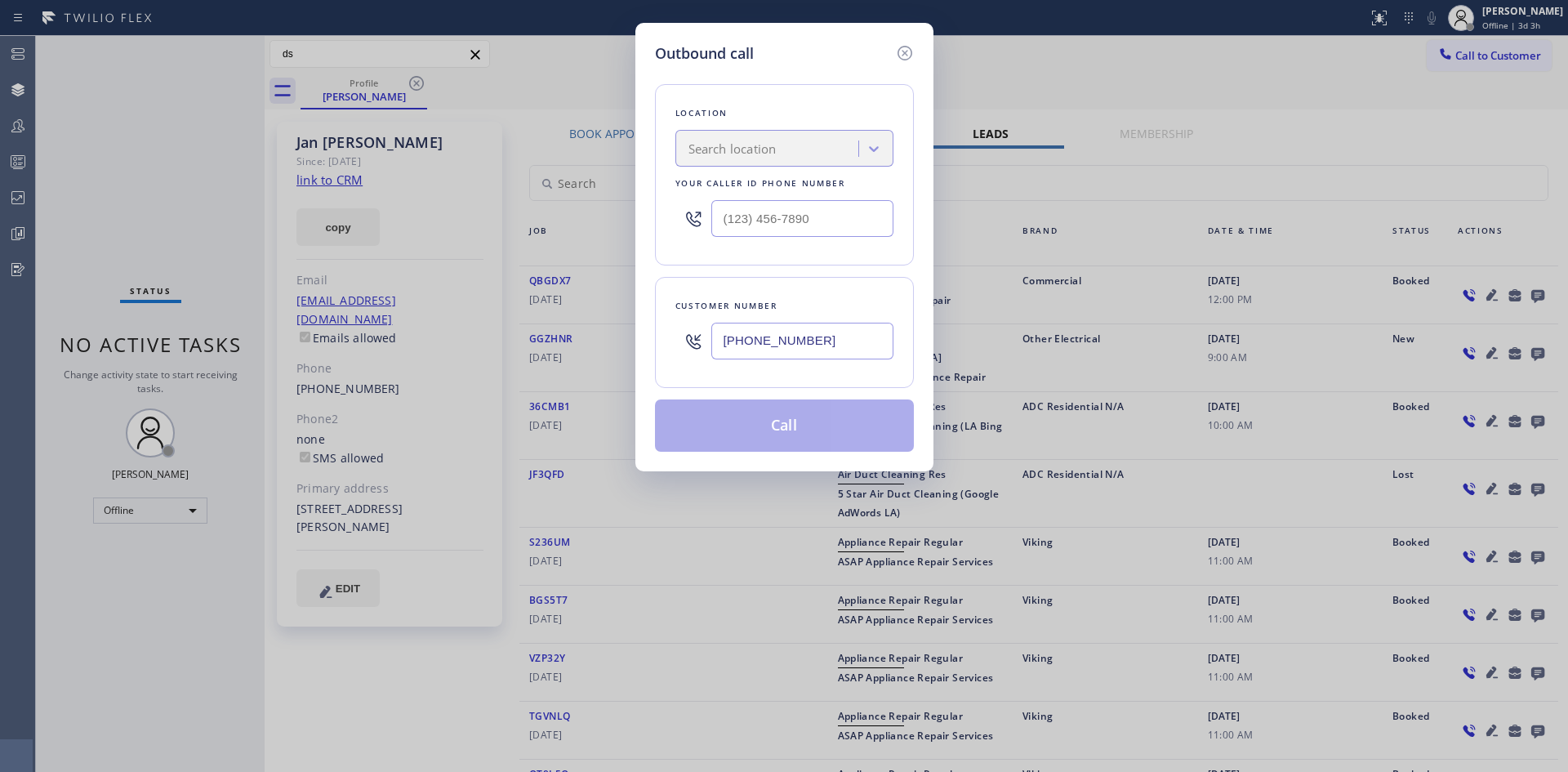
type input "[PHONE_NUMBER]"
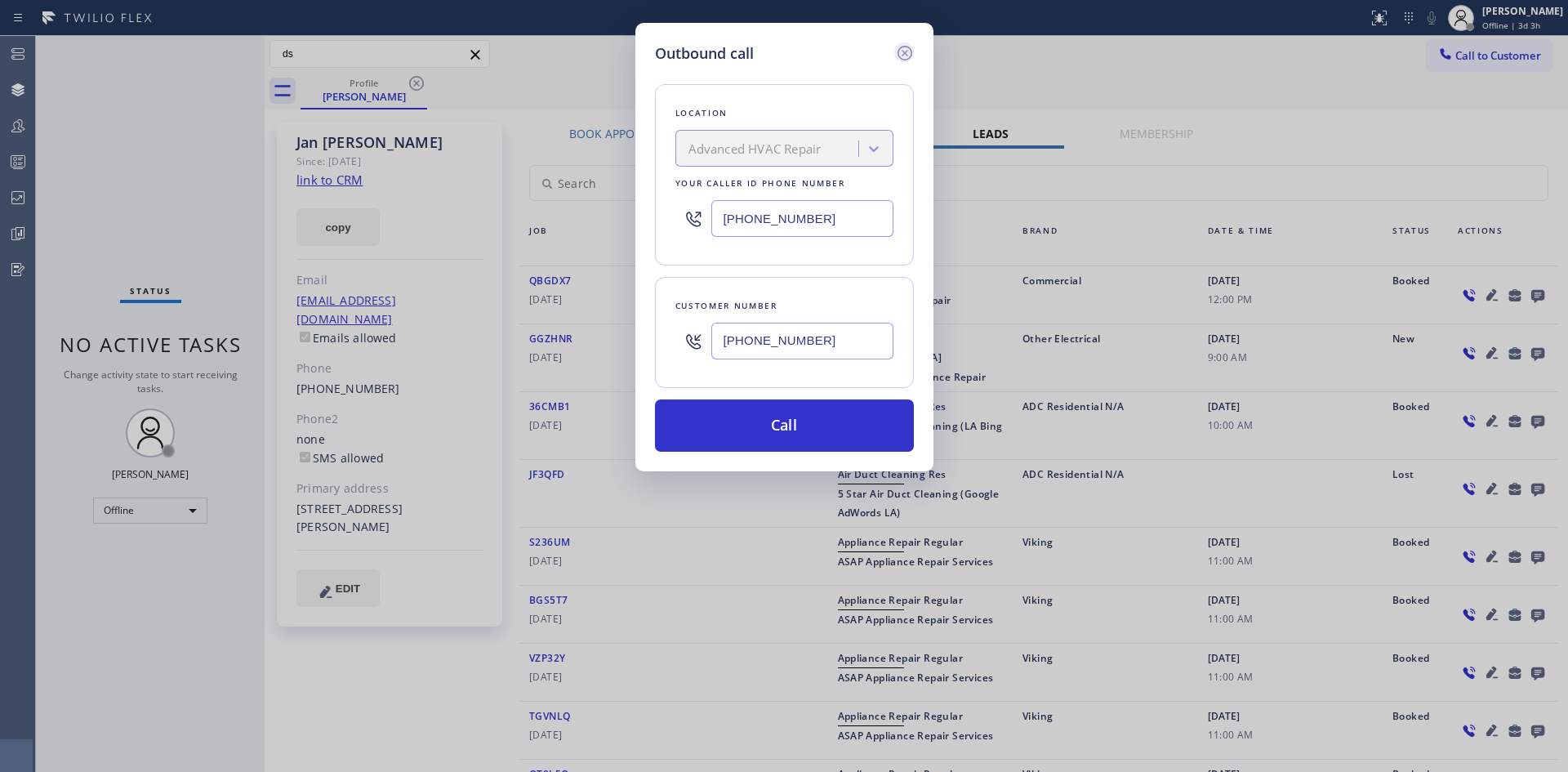
click at [910, 56] on icon at bounding box center [905, 53] width 15 height 15
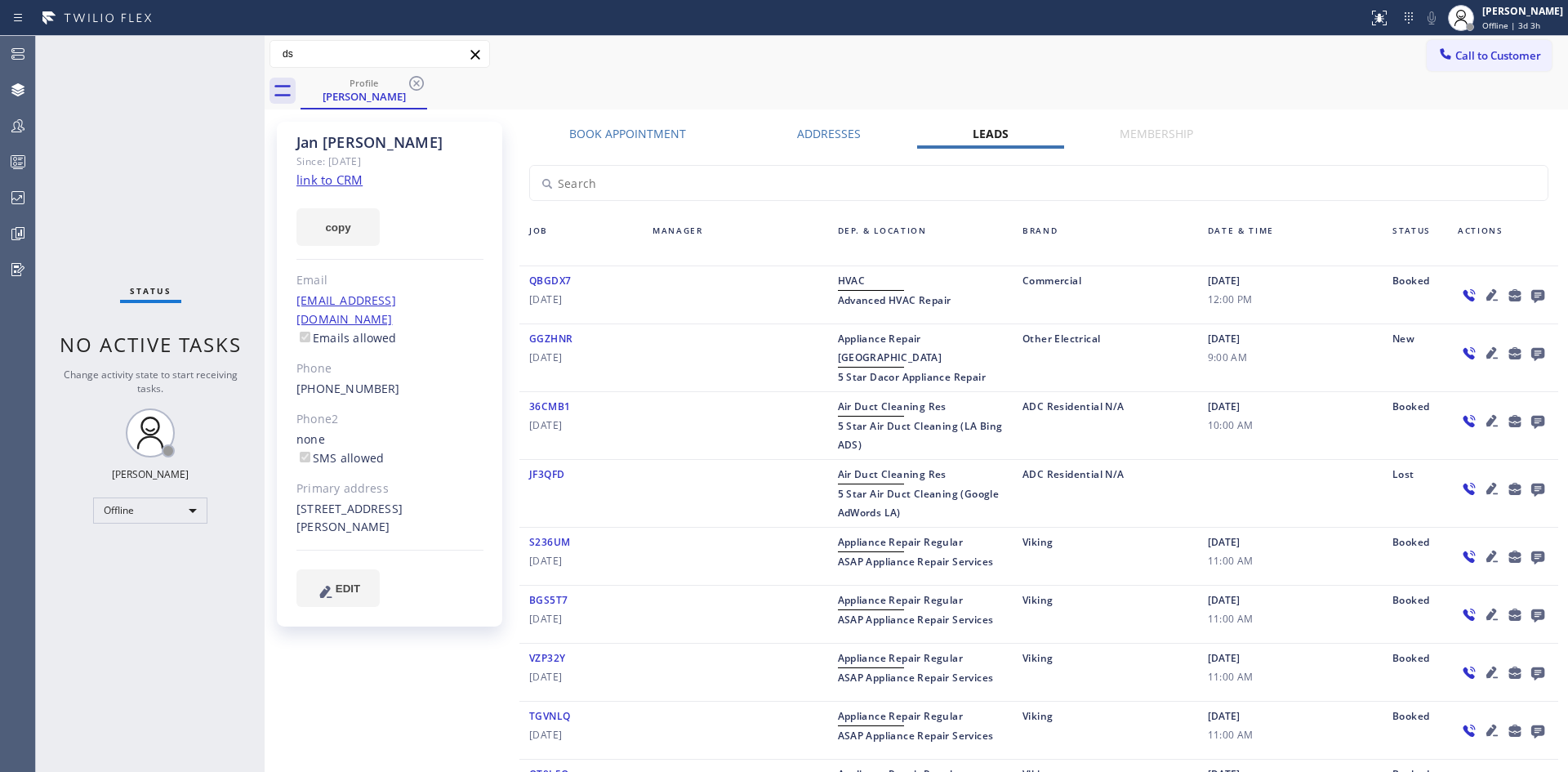
click at [1528, 300] on icon at bounding box center [1538, 295] width 19 height 20
